Goal: Task Accomplishment & Management: Use online tool/utility

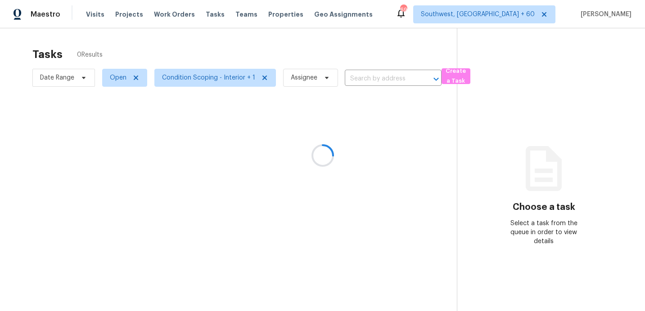
click at [63, 79] on div at bounding box center [322, 155] width 645 height 311
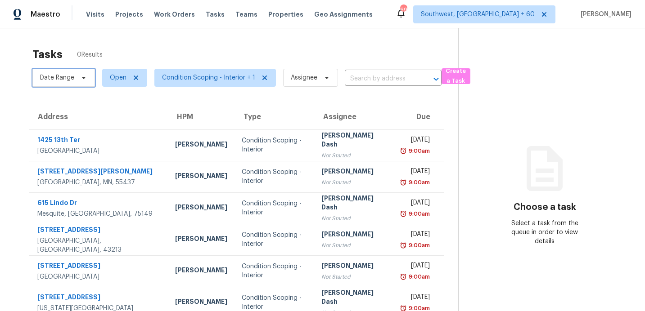
click at [63, 79] on span "Date Range" at bounding box center [57, 77] width 34 height 9
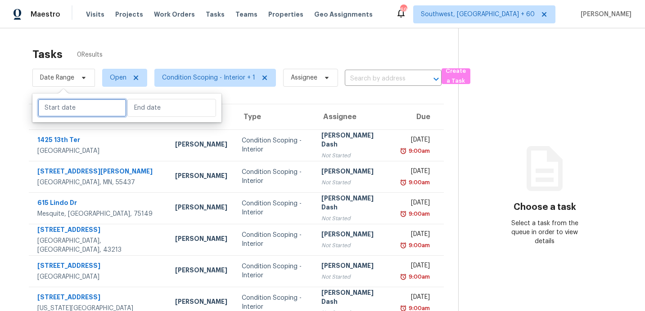
click at [66, 108] on input "text" at bounding box center [82, 108] width 89 height 18
select select "8"
select select "2025"
select select "9"
select select "2025"
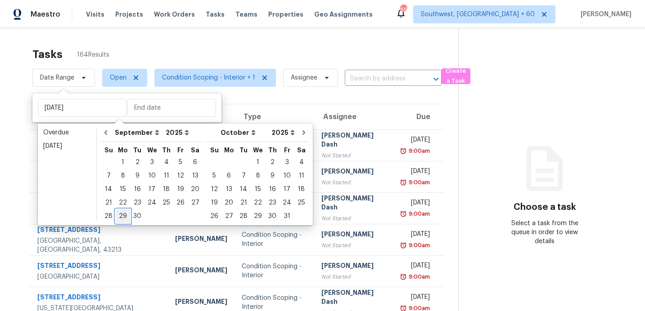
click at [122, 214] on div "29" at bounding box center [123, 216] width 14 height 13
type input "[DATE]"
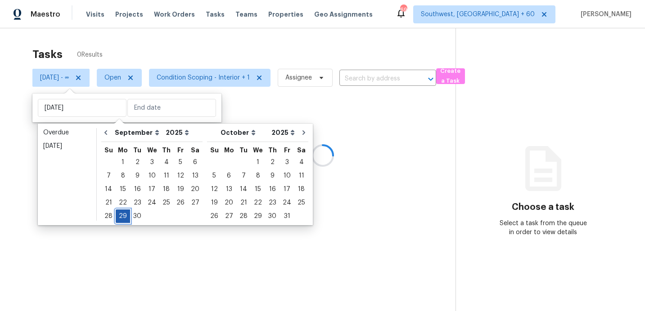
click at [122, 214] on div "29" at bounding box center [123, 216] width 14 height 13
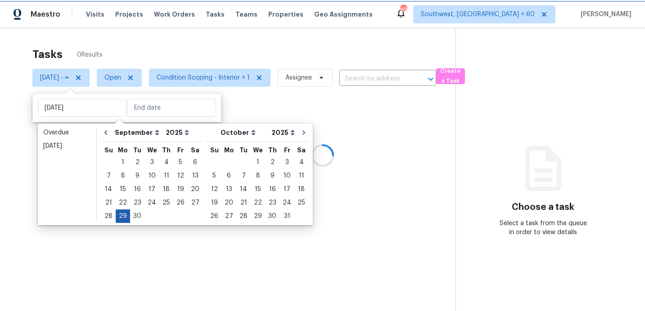
type input "[DATE]"
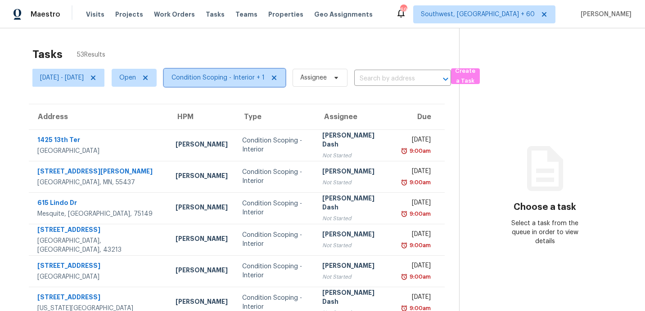
click at [250, 75] on span "Condition Scoping - Interior + 1" at bounding box center [217, 77] width 93 height 9
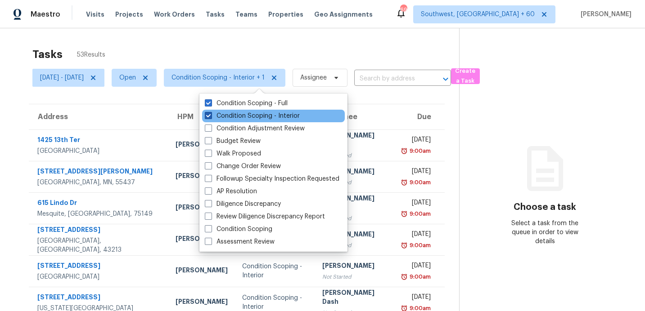
click at [243, 113] on label "Condition Scoping - Interior" at bounding box center [252, 116] width 95 height 9
click at [211, 113] on input "Condition Scoping - Interior" at bounding box center [208, 115] width 6 height 6
checkbox input "false"
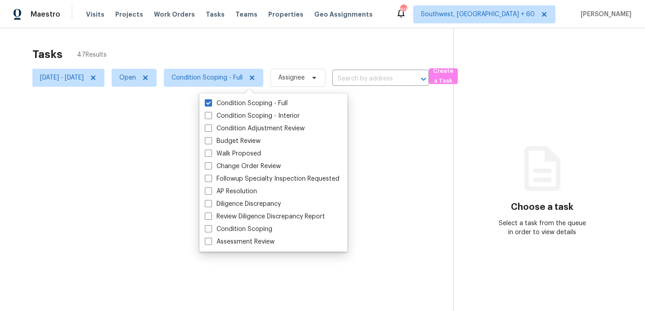
click at [246, 49] on div at bounding box center [322, 155] width 645 height 311
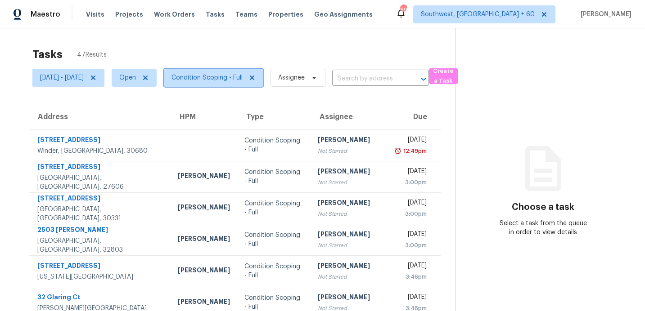
click at [242, 79] on span "Condition Scoping - Full" at bounding box center [206, 77] width 71 height 9
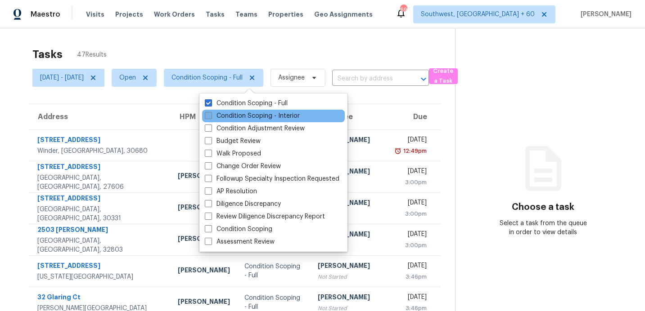
click at [229, 116] on label "Condition Scoping - Interior" at bounding box center [252, 116] width 95 height 9
click at [211, 116] on input "Condition Scoping - Interior" at bounding box center [208, 115] width 6 height 6
checkbox input "true"
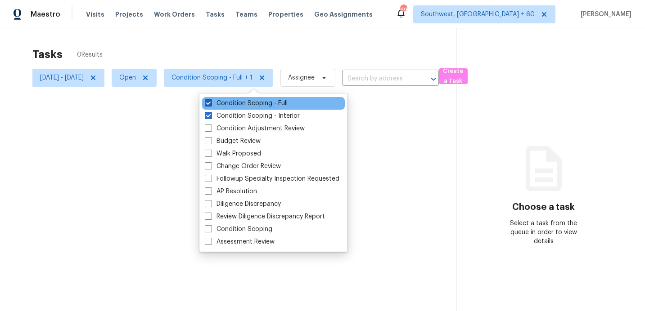
click at [229, 103] on label "Condition Scoping - Full" at bounding box center [246, 103] width 83 height 9
click at [211, 103] on input "Condition Scoping - Full" at bounding box center [208, 102] width 6 height 6
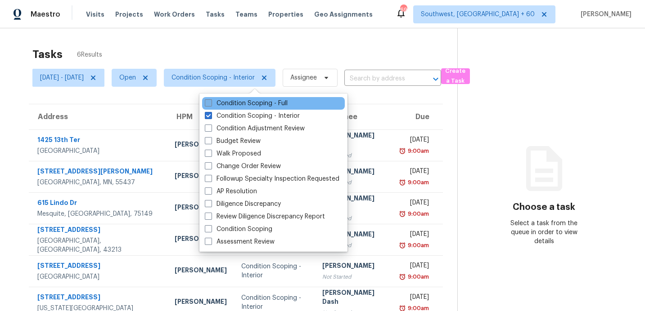
click at [229, 103] on label "Condition Scoping - Full" at bounding box center [246, 103] width 83 height 9
click at [211, 103] on input "Condition Scoping - Full" at bounding box center [208, 102] width 6 height 6
checkbox input "true"
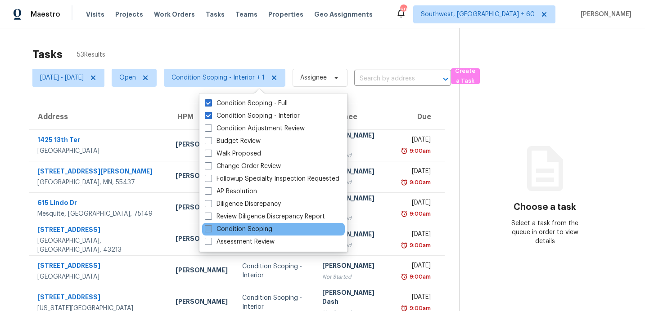
click at [244, 231] on label "Condition Scoping" at bounding box center [239, 229] width 68 height 9
click at [211, 231] on input "Condition Scoping" at bounding box center [208, 228] width 6 height 6
checkbox input "true"
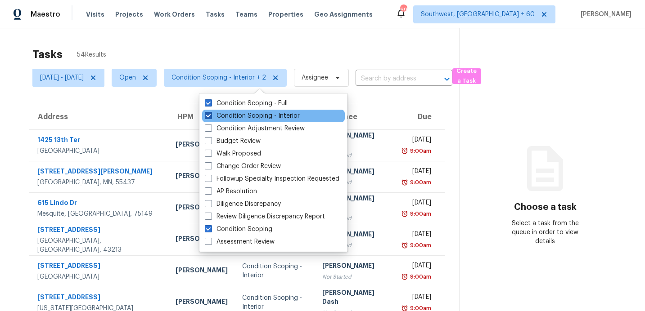
click at [212, 115] on span at bounding box center [208, 115] width 7 height 7
click at [211, 115] on input "Condition Scoping - Interior" at bounding box center [208, 115] width 6 height 6
checkbox input "false"
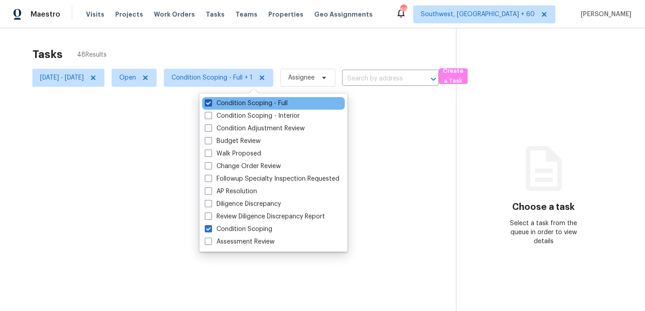
click at [209, 106] on span at bounding box center [208, 102] width 7 height 7
click at [209, 105] on input "Condition Scoping - Full" at bounding box center [208, 102] width 6 height 6
checkbox input "false"
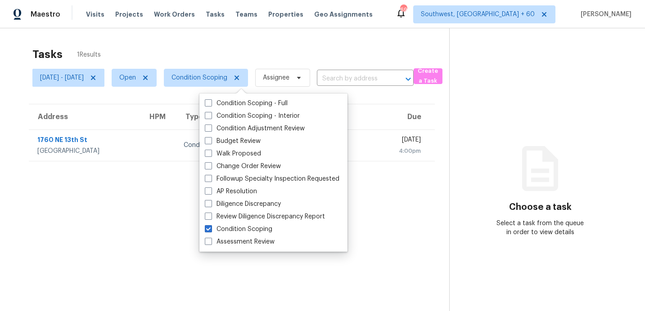
click at [250, 41] on div "Tasks 1 Results [DATE] - [DATE] Open Condition Scoping Assignee ​ Create a Task…" at bounding box center [322, 183] width 645 height 311
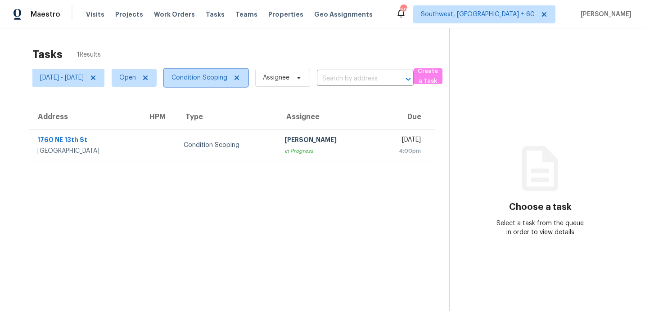
click at [227, 77] on span "Condition Scoping" at bounding box center [199, 77] width 56 height 9
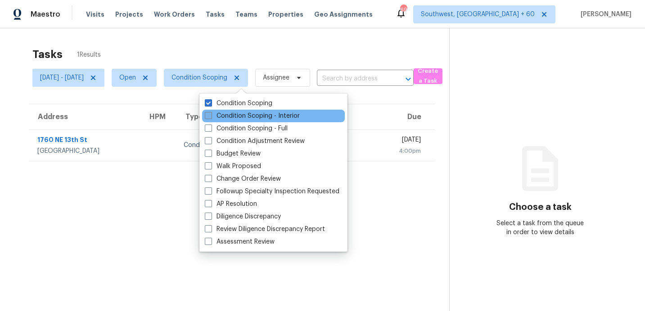
click at [240, 117] on label "Condition Scoping - Interior" at bounding box center [252, 116] width 95 height 9
click at [211, 117] on input "Condition Scoping - Interior" at bounding box center [208, 115] width 6 height 6
checkbox input "true"
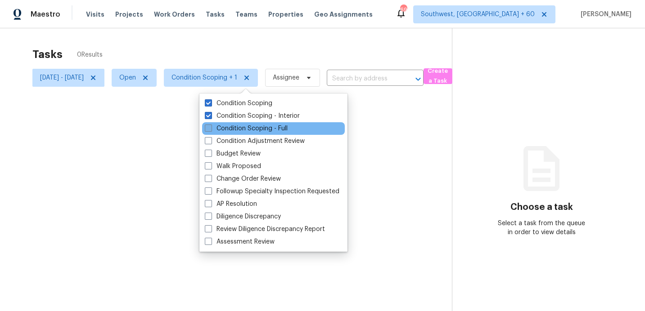
click at [240, 129] on label "Condition Scoping - Full" at bounding box center [246, 128] width 83 height 9
click at [211, 129] on input "Condition Scoping - Full" at bounding box center [208, 127] width 6 height 6
checkbox input "true"
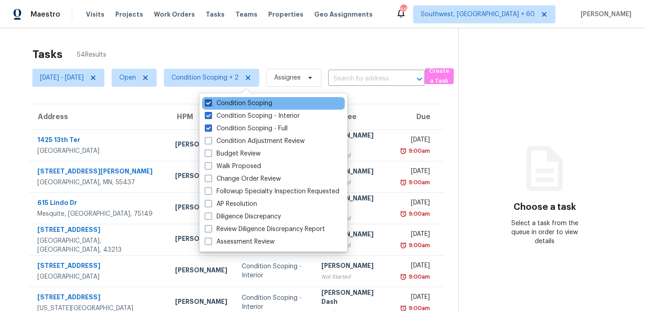
click at [210, 103] on span at bounding box center [208, 102] width 7 height 7
click at [210, 103] on input "Condition Scoping" at bounding box center [208, 102] width 6 height 6
checkbox input "false"
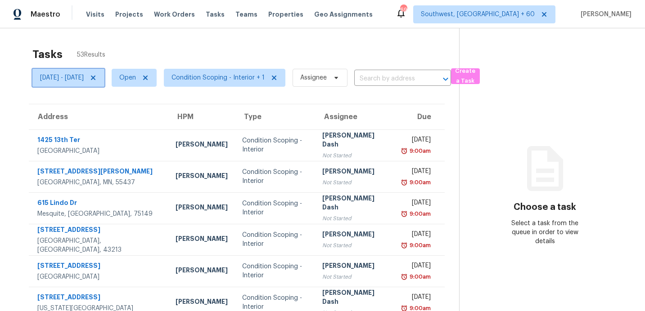
click at [84, 74] on span "[DATE] - [DATE]" at bounding box center [62, 77] width 44 height 9
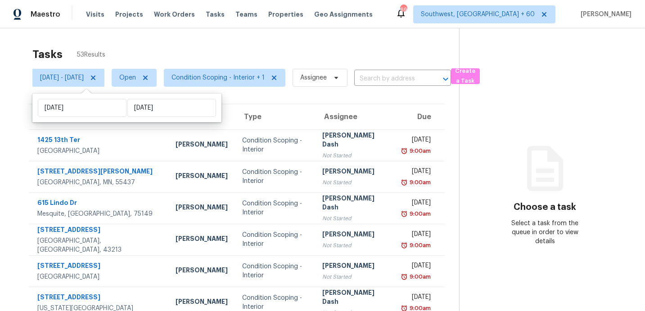
click at [104, 98] on div "[DATE] [DATE]" at bounding box center [126, 108] width 189 height 29
click at [101, 110] on input "[DATE]" at bounding box center [82, 108] width 89 height 18
select select "8"
select select "2025"
select select "9"
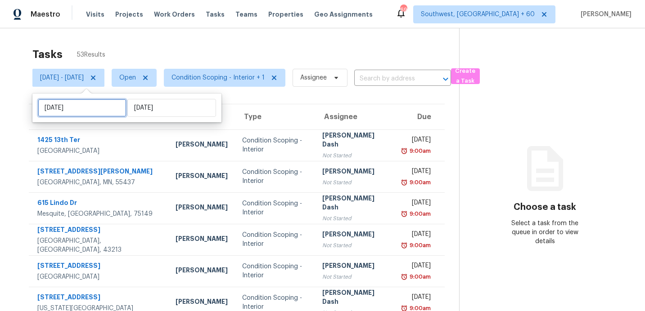
select select "2025"
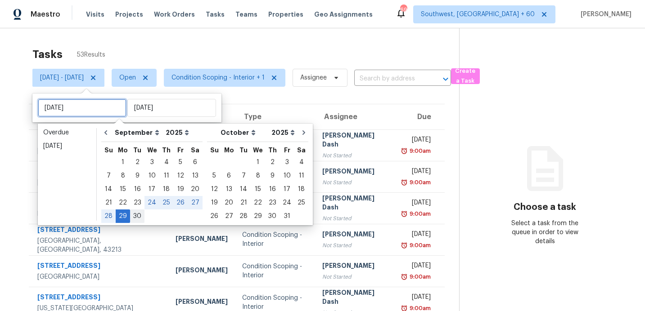
type input "[DATE]"
click at [138, 212] on div "30" at bounding box center [137, 216] width 14 height 13
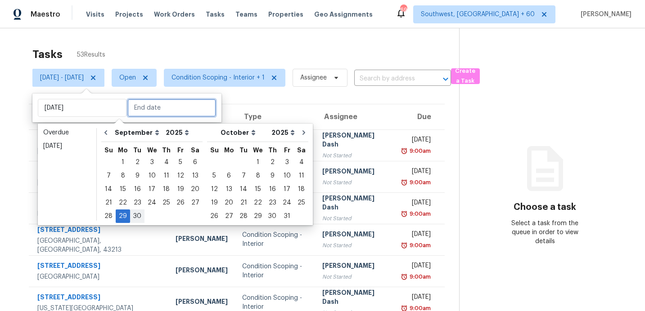
type input "[DATE]"
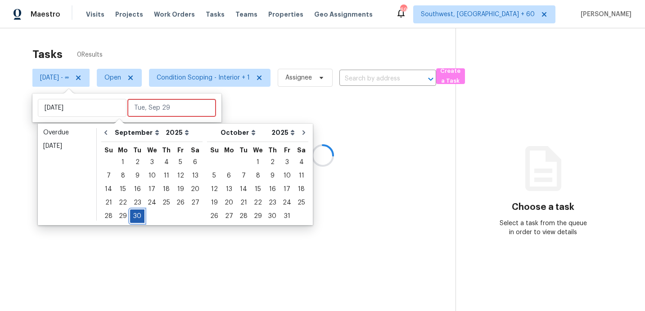
click at [138, 212] on div "30" at bounding box center [137, 216] width 14 height 13
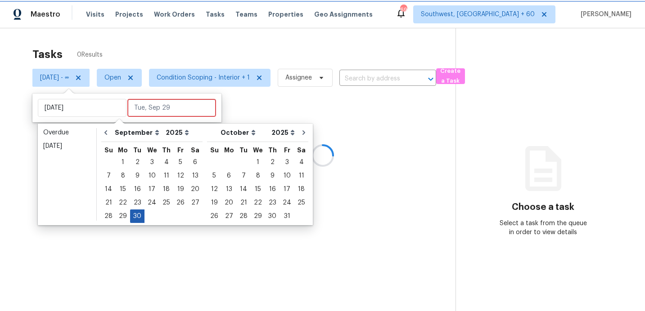
type input "[DATE]"
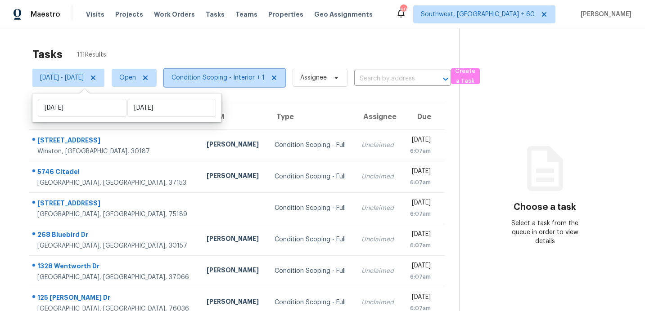
click at [221, 81] on span "Condition Scoping - Interior + 1" at bounding box center [217, 77] width 93 height 9
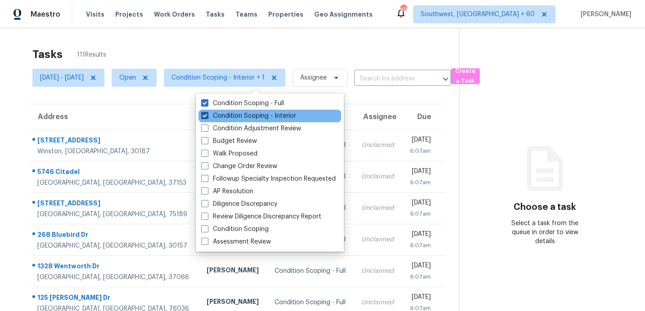
click at [220, 114] on label "Condition Scoping - Interior" at bounding box center [248, 116] width 95 height 9
click at [207, 114] on input "Condition Scoping - Interior" at bounding box center [204, 115] width 6 height 6
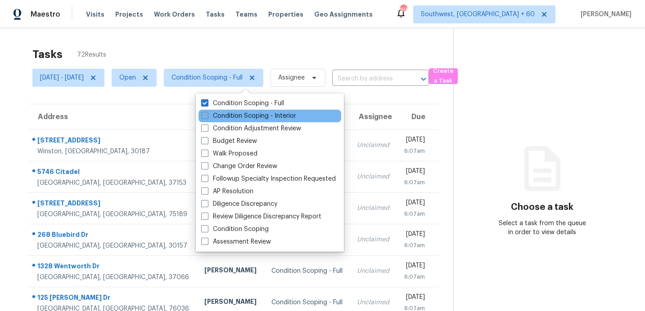
click at [220, 114] on label "Condition Scoping - Interior" at bounding box center [248, 116] width 95 height 9
click at [207, 114] on input "Condition Scoping - Interior" at bounding box center [204, 115] width 6 height 6
checkbox input "true"
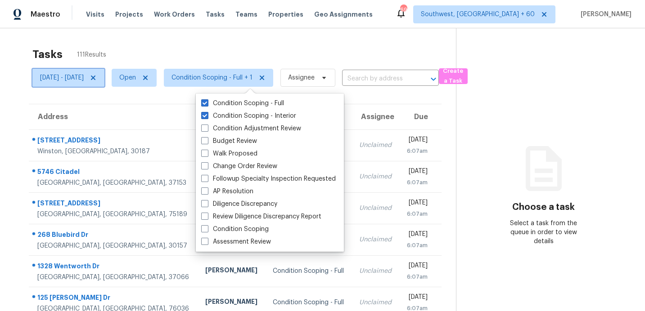
click at [84, 79] on span "[DATE] - [DATE]" at bounding box center [62, 77] width 44 height 9
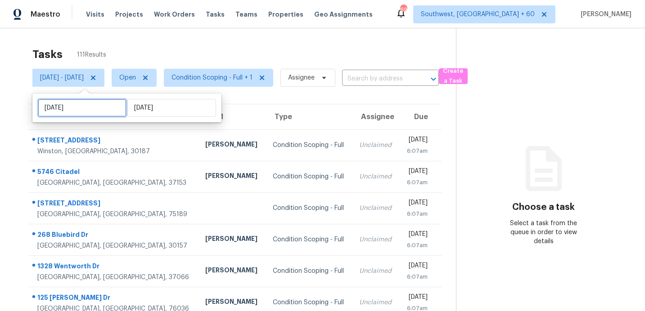
click at [92, 110] on input "[DATE]" at bounding box center [82, 108] width 89 height 18
select select "8"
select select "2025"
select select "9"
select select "2025"
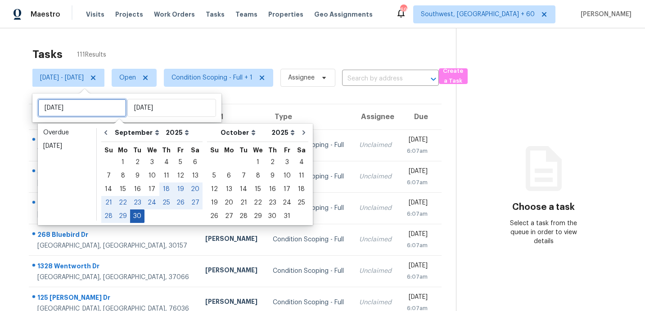
type input "[DATE]"
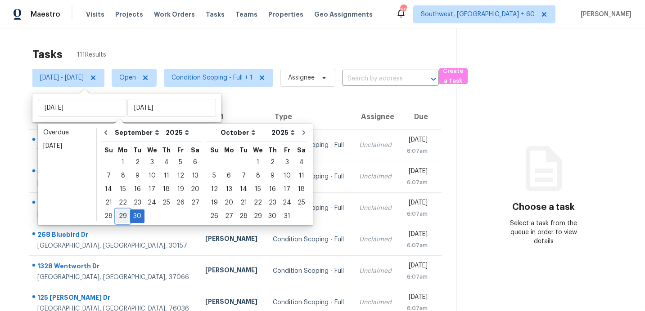
click at [122, 212] on div "29" at bounding box center [123, 216] width 14 height 13
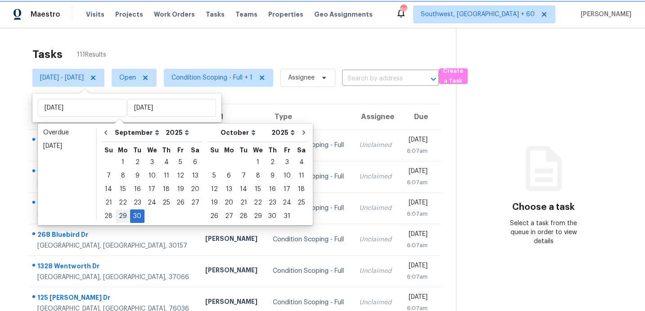
type input "[DATE]"
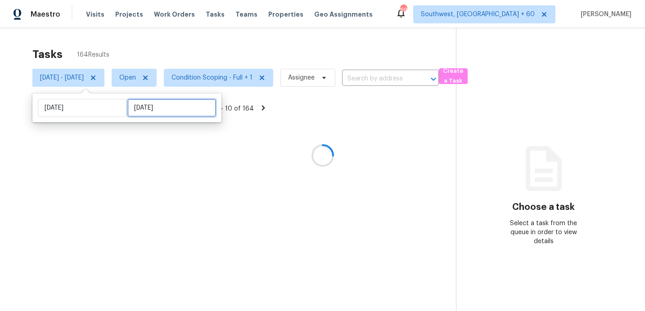
click at [138, 109] on input "[DATE]" at bounding box center [171, 108] width 89 height 18
select select "8"
select select "2025"
select select "9"
select select "2025"
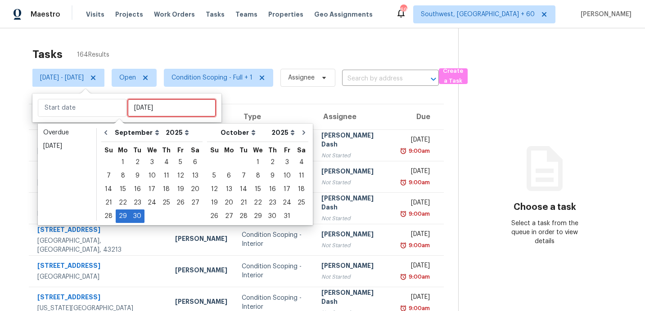
type input "[DATE]"
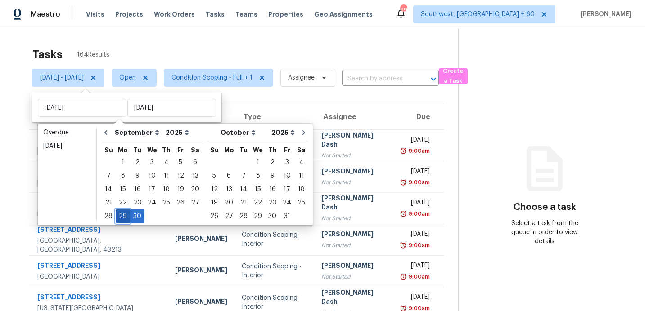
click at [118, 213] on div "29" at bounding box center [123, 216] width 14 height 13
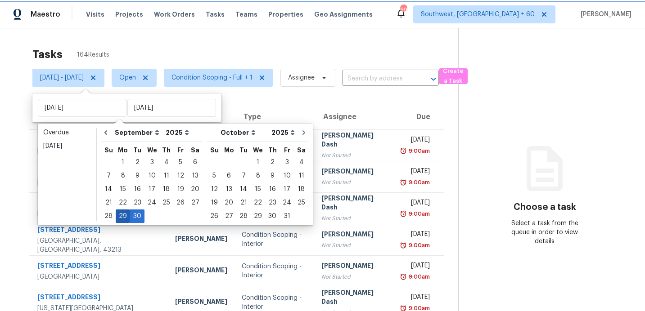
type input "[DATE]"
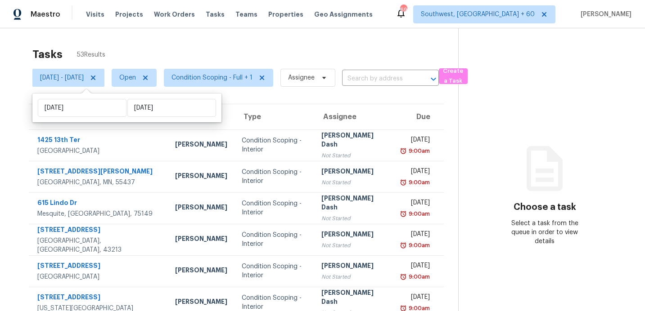
click at [205, 56] on div "Tasks 53 Results" at bounding box center [245, 54] width 426 height 23
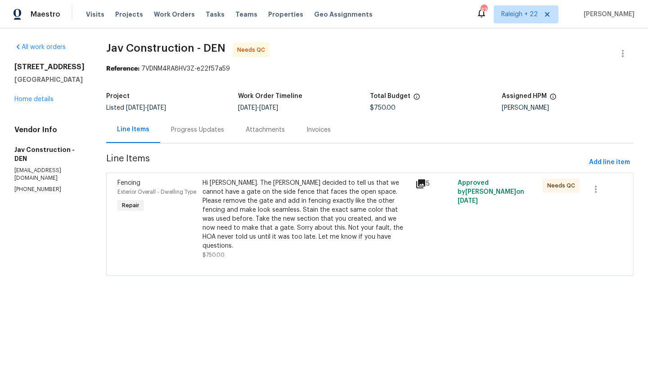
click at [416, 181] on icon at bounding box center [420, 184] width 9 height 9
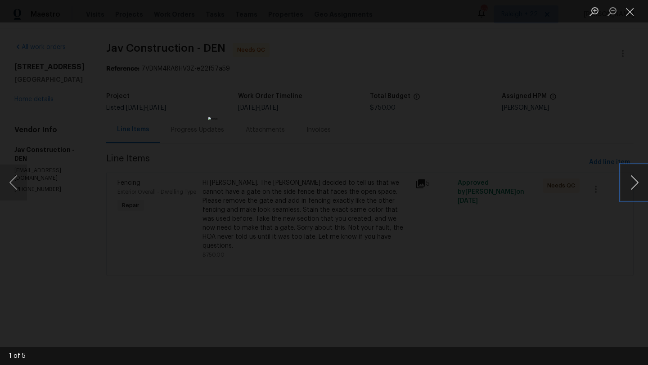
click at [639, 174] on button "Next image" at bounding box center [634, 183] width 27 height 36
click at [639, 175] on button "Next image" at bounding box center [634, 183] width 27 height 36
click at [639, 176] on button "Next image" at bounding box center [634, 183] width 27 height 36
click at [12, 183] on button "Previous image" at bounding box center [13, 183] width 27 height 36
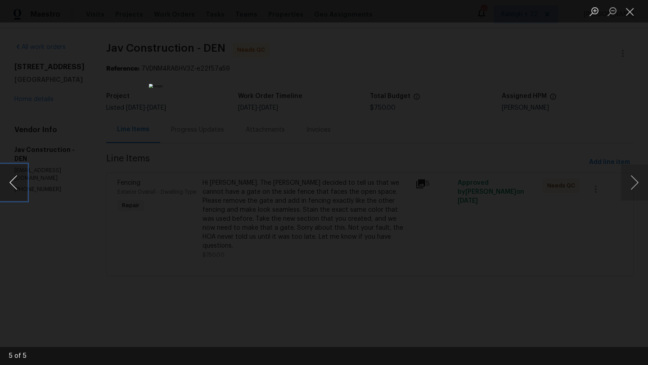
click at [12, 183] on button "Previous image" at bounding box center [13, 183] width 27 height 36
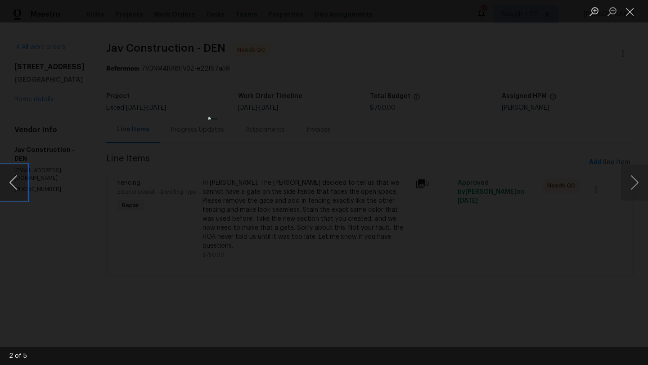
click at [12, 183] on button "Previous image" at bounding box center [13, 183] width 27 height 36
click at [634, 179] on button "Next image" at bounding box center [634, 183] width 27 height 36
click at [629, 183] on button "Next image" at bounding box center [634, 183] width 27 height 36
click at [630, 191] on button "Next image" at bounding box center [634, 183] width 27 height 36
click at [635, 192] on button "Next image" at bounding box center [634, 183] width 27 height 36
